Goal: Task Accomplishment & Management: Complete application form

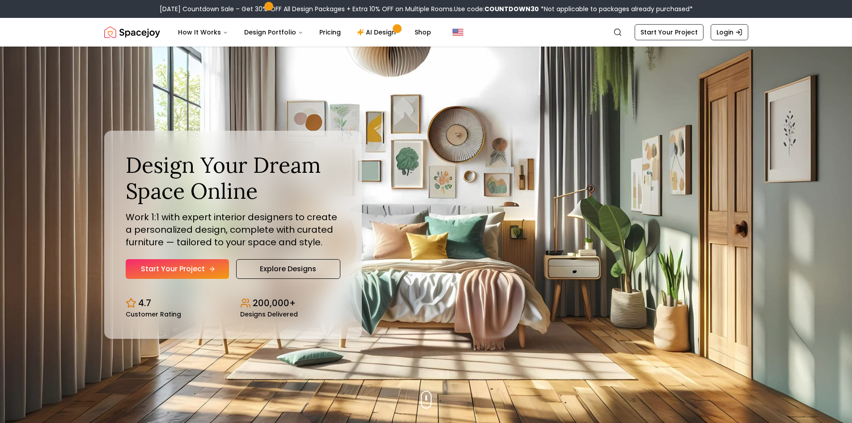
click at [174, 269] on link "Start Your Project" at bounding box center [177, 269] width 103 height 20
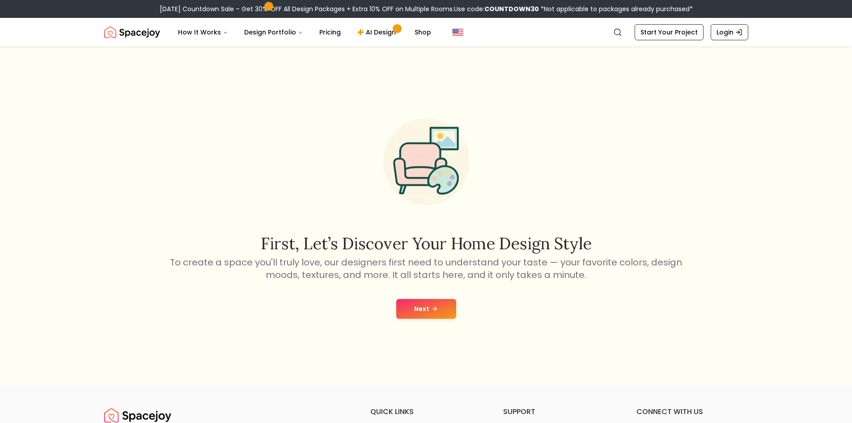
click at [405, 305] on button "Next" at bounding box center [426, 309] width 60 height 20
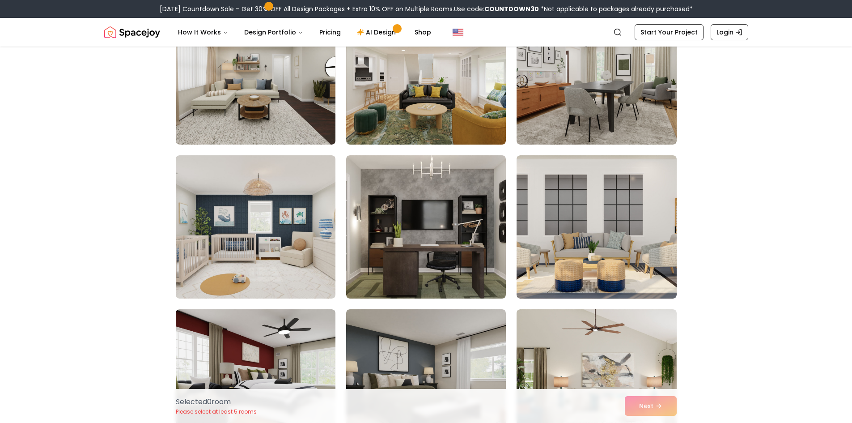
scroll to position [1521, 0]
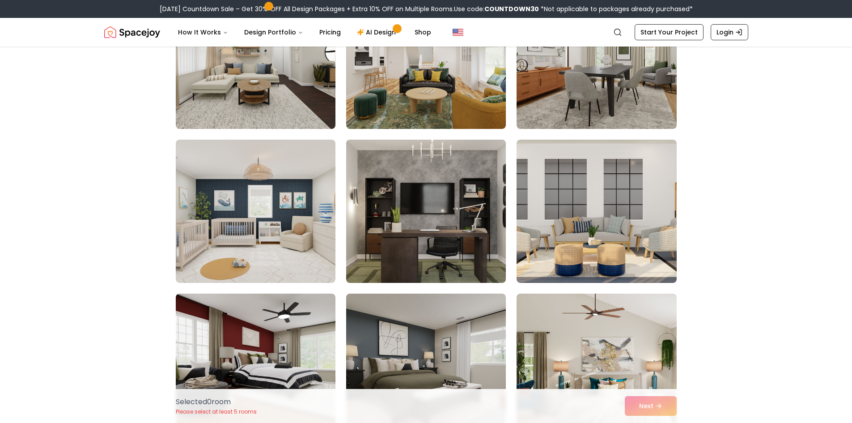
click at [441, 228] on img at bounding box center [426, 211] width 168 height 150
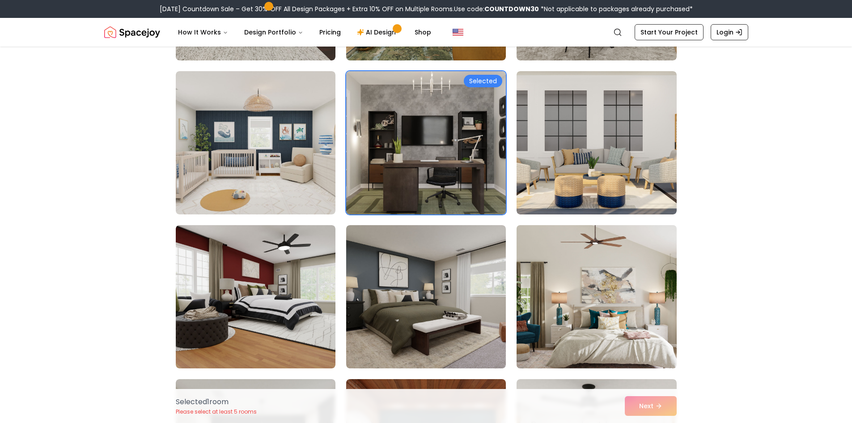
scroll to position [1745, 0]
